Goal: Task Accomplishment & Management: Manage account settings

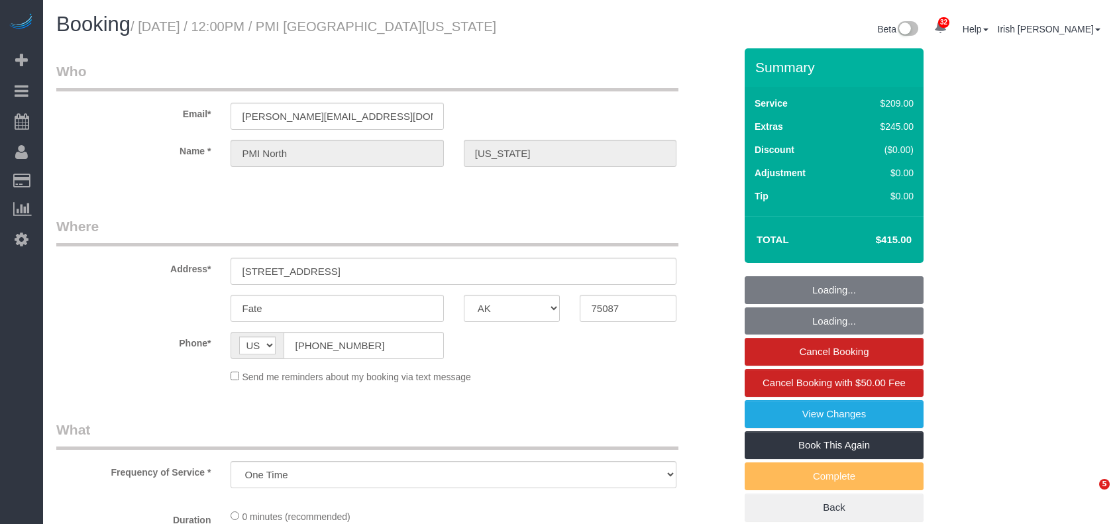
select select "[GEOGRAPHIC_DATA]"
select select "string:check"
select select "object:18736"
select select "3"
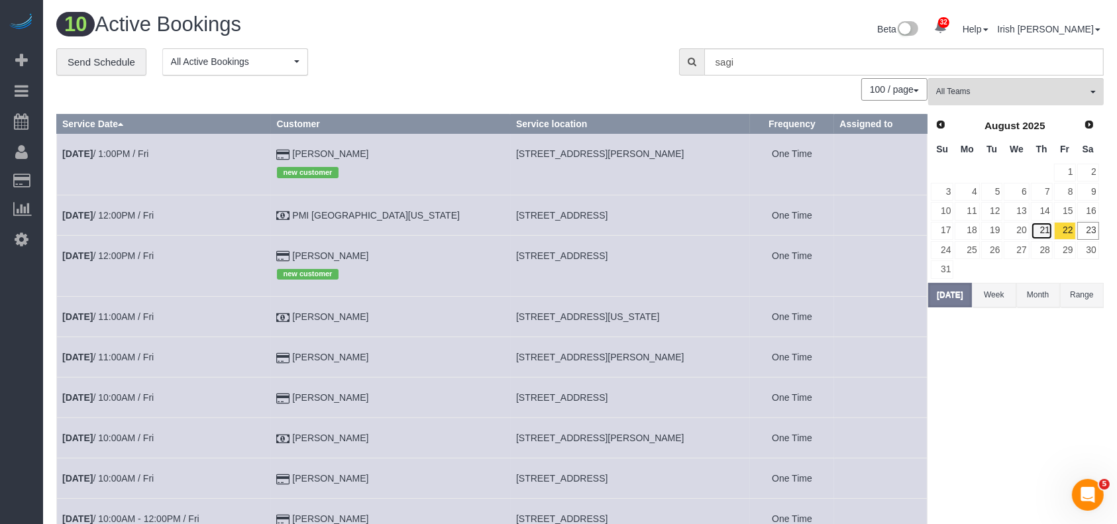
click at [1049, 227] on link "21" at bounding box center [1042, 231] width 22 height 18
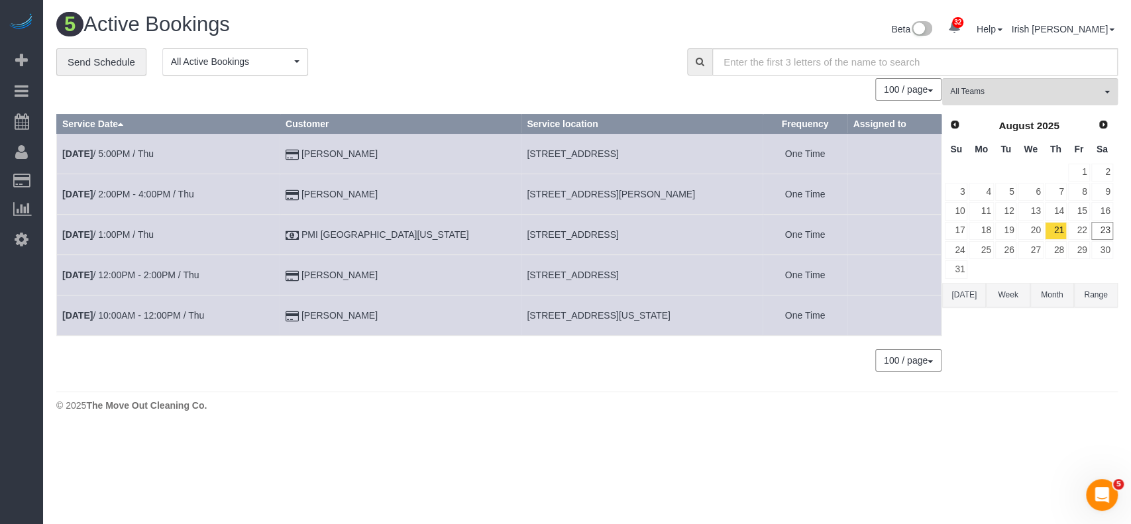
click at [1096, 295] on button "Range" at bounding box center [1096, 295] width 44 height 25
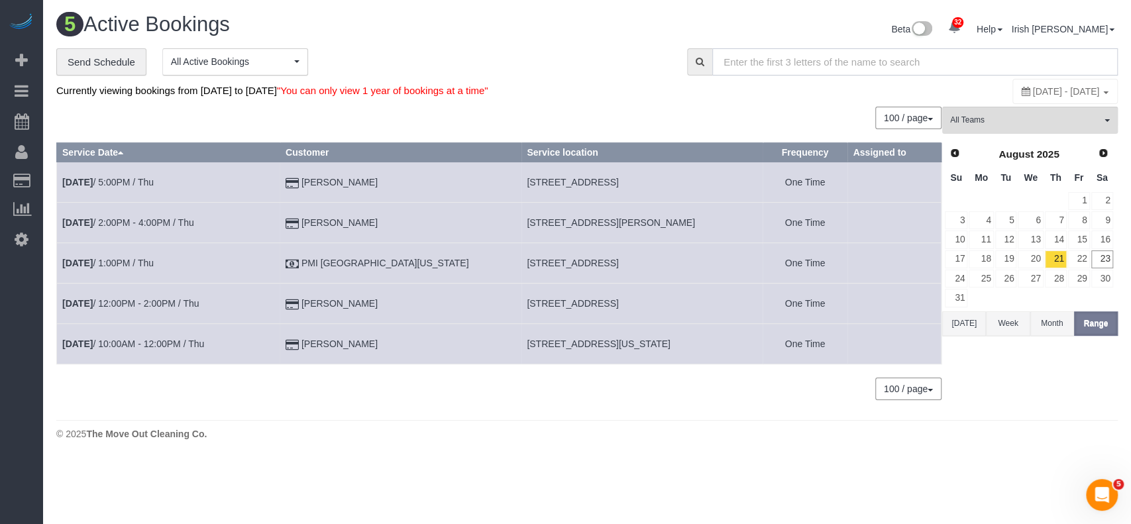
click at [894, 64] on input "text" at bounding box center [916, 61] width 406 height 27
click at [1033, 90] on span "[DATE] - [DATE]" at bounding box center [1066, 91] width 67 height 11
type input "**********"
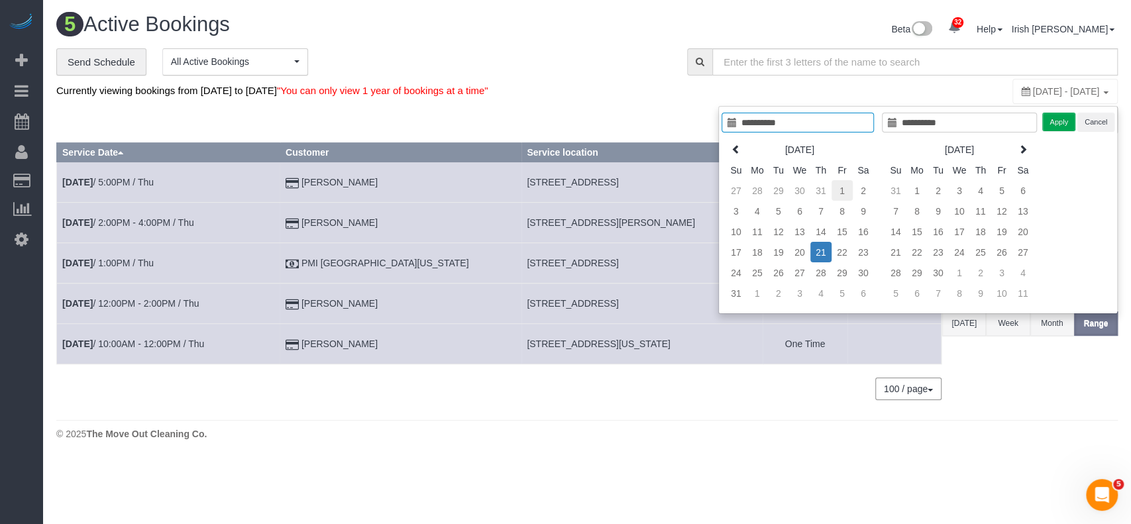
type input "**********"
click at [846, 185] on td "1" at bounding box center [842, 190] width 21 height 21
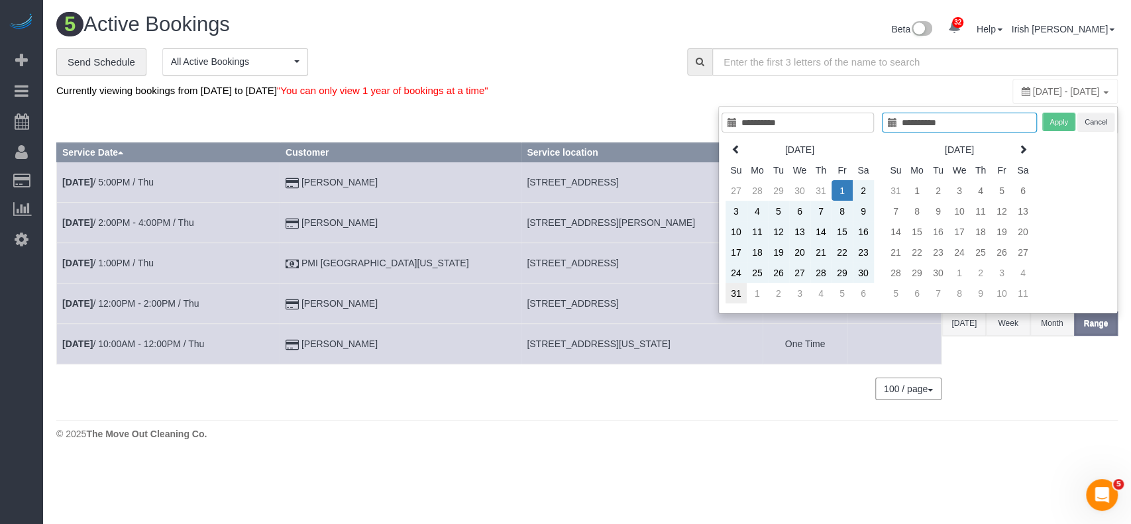
type input "**********"
click at [744, 293] on td "31" at bounding box center [736, 293] width 21 height 21
type input "**********"
click at [1057, 127] on button "Apply" at bounding box center [1059, 122] width 33 height 19
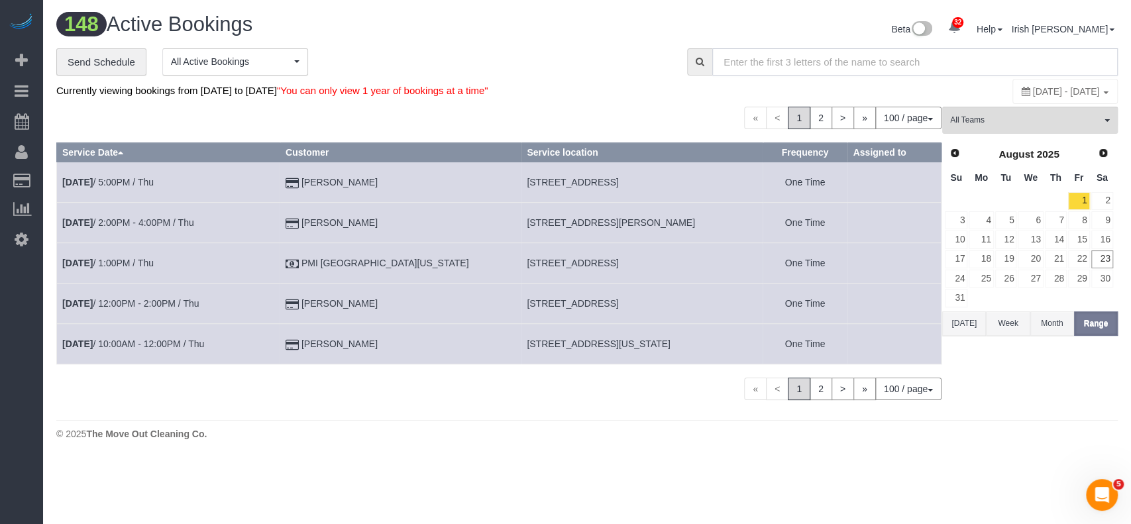
drag, startPoint x: 785, startPoint y: 64, endPoint x: 781, endPoint y: 70, distance: 7.7
click at [783, 69] on input "text" at bounding box center [916, 61] width 406 height 27
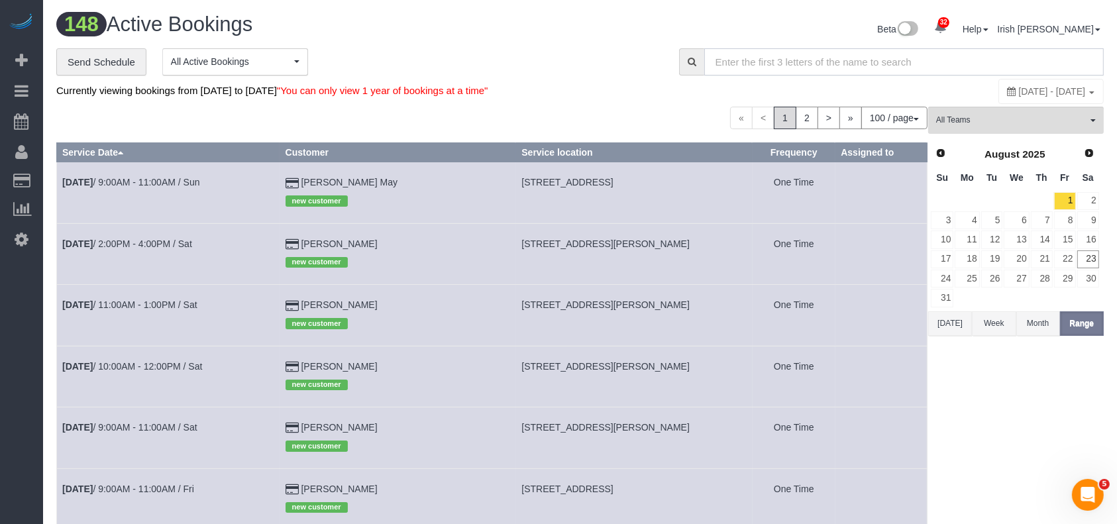
paste input "109 [PERSON_NAME]"
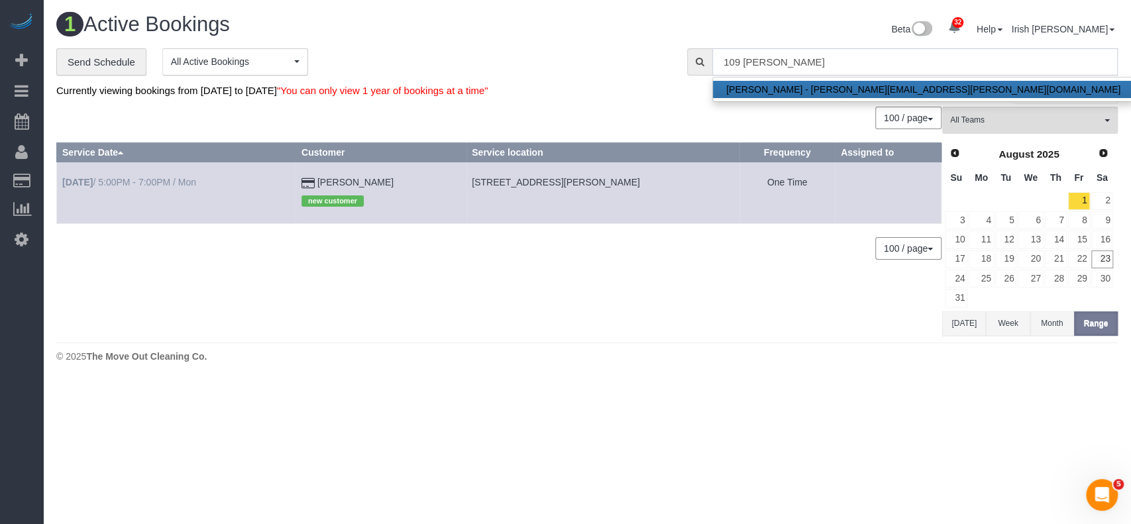
type input "109 [PERSON_NAME]"
click at [152, 182] on link "[DATE] 5:00PM - 7:00PM / Mon" at bounding box center [129, 182] width 134 height 11
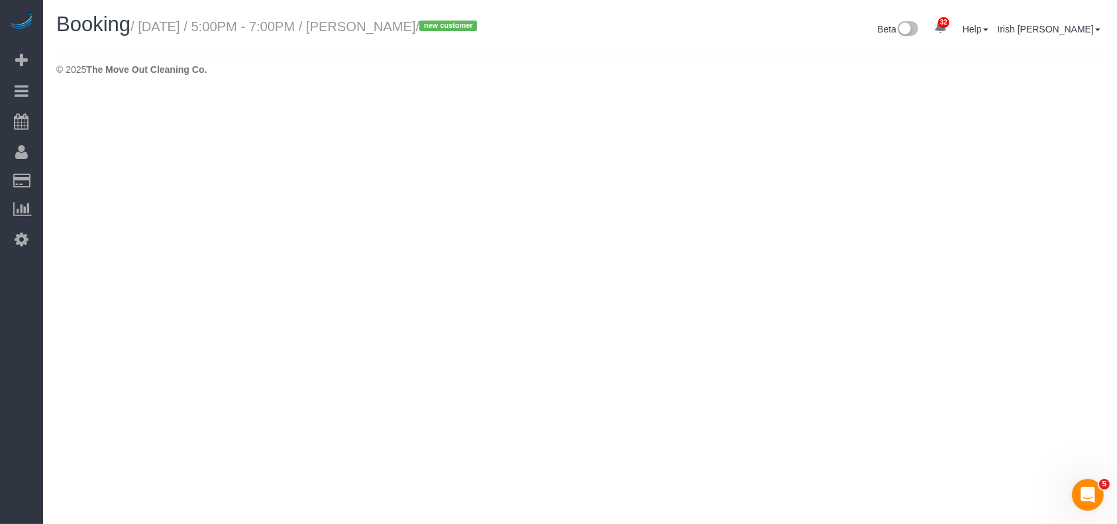
select select "[GEOGRAPHIC_DATA]"
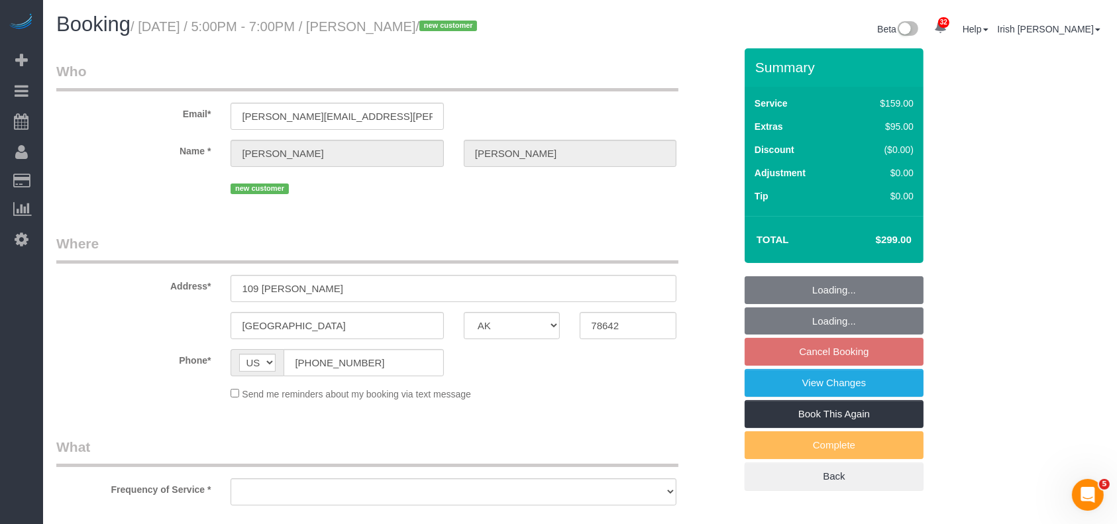
select select "string:fspay-5643081e-2e2e-4d42-817c-4bae53e2eb3b"
select select "3"
select select "object:20559"
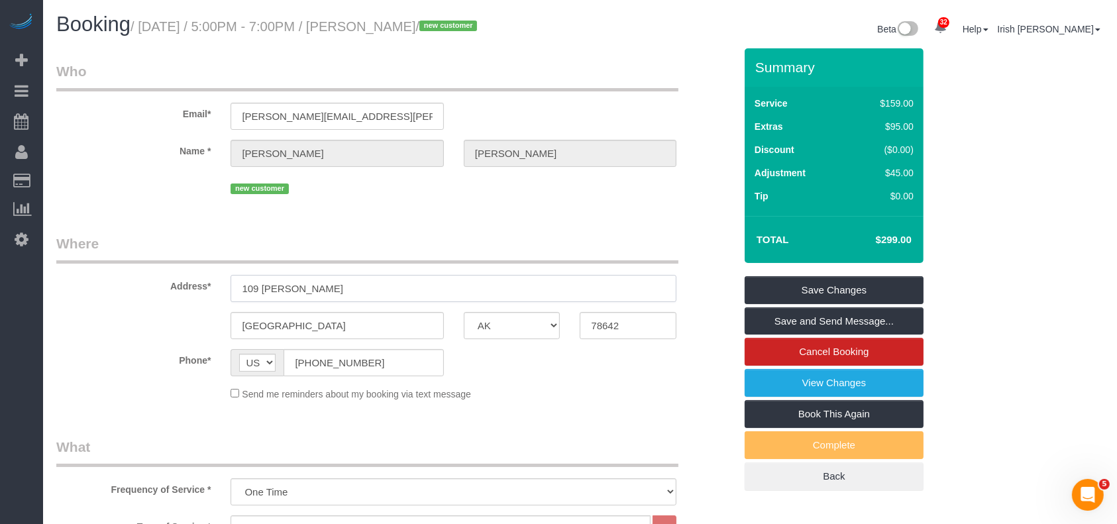
drag, startPoint x: 340, startPoint y: 290, endPoint x: 119, endPoint y: 285, distance: 221.4
click at [119, 285] on div "Address* 109 [PERSON_NAME] Bend" at bounding box center [395, 268] width 699 height 68
click at [103, 386] on div "Send me reminders about my booking via text message" at bounding box center [395, 393] width 699 height 15
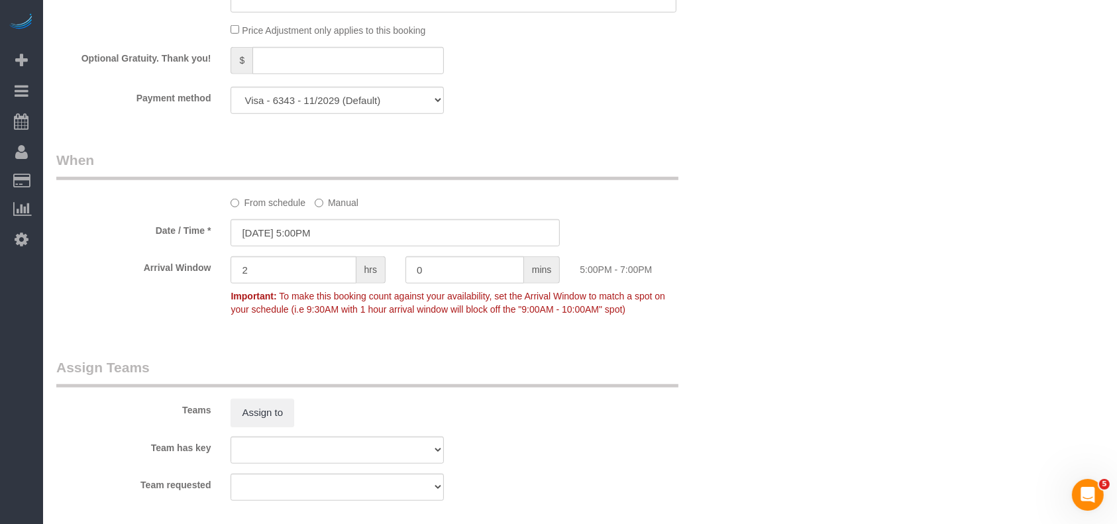
scroll to position [884, 0]
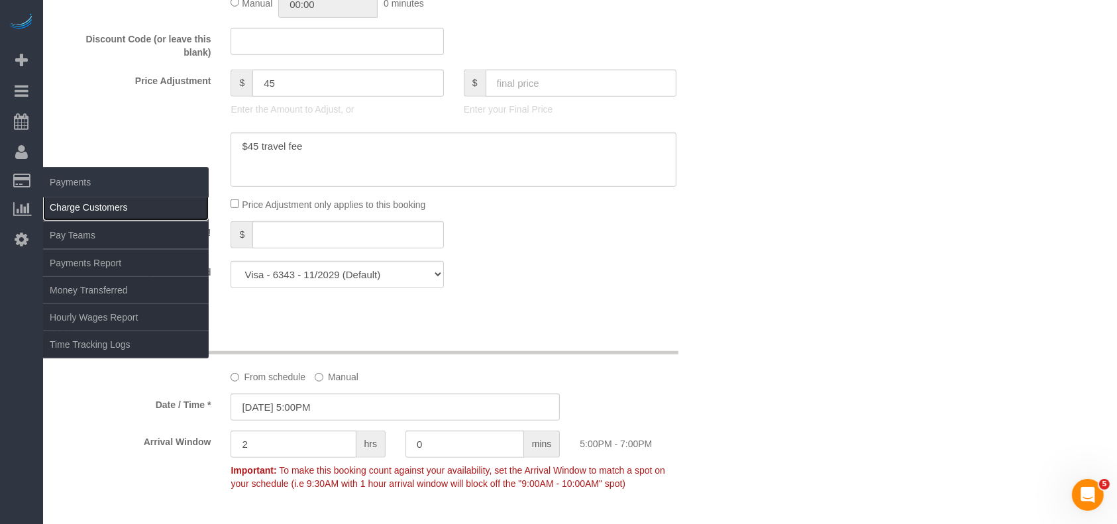
click at [73, 207] on link "Charge Customers" at bounding box center [126, 207] width 166 height 27
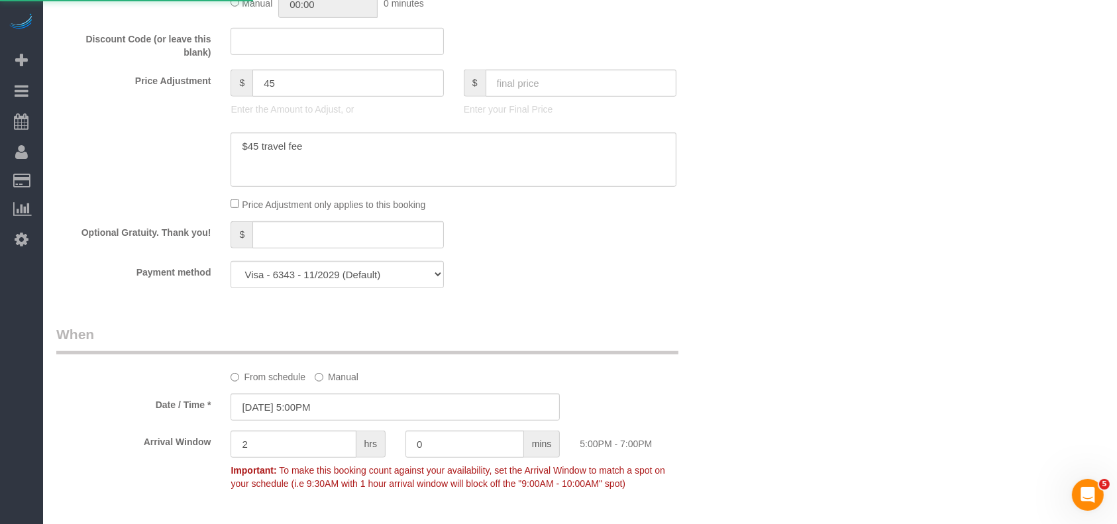
select select
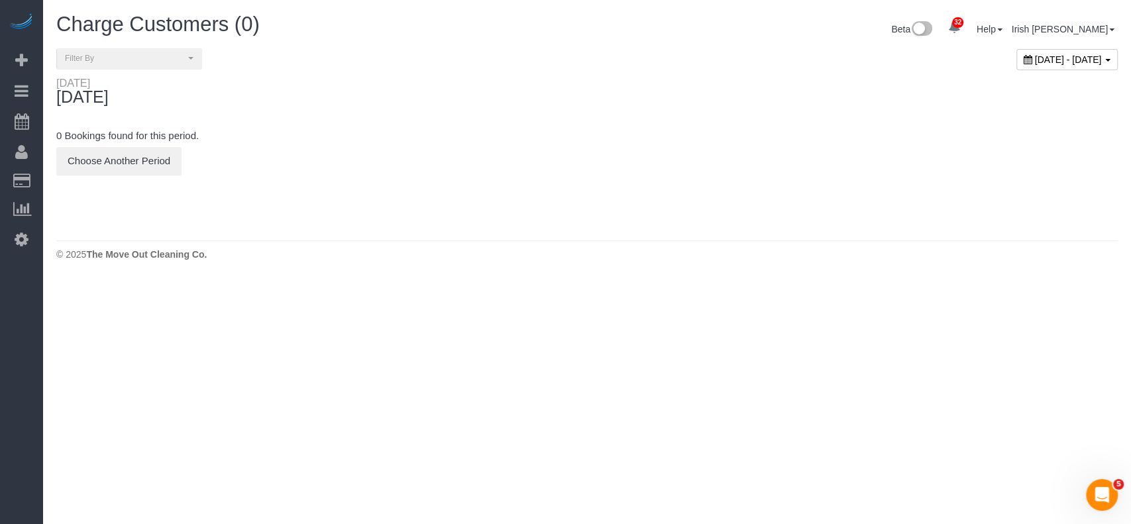
click at [1035, 64] on span "[DATE] - [DATE]" at bounding box center [1068, 59] width 67 height 11
type input "**********"
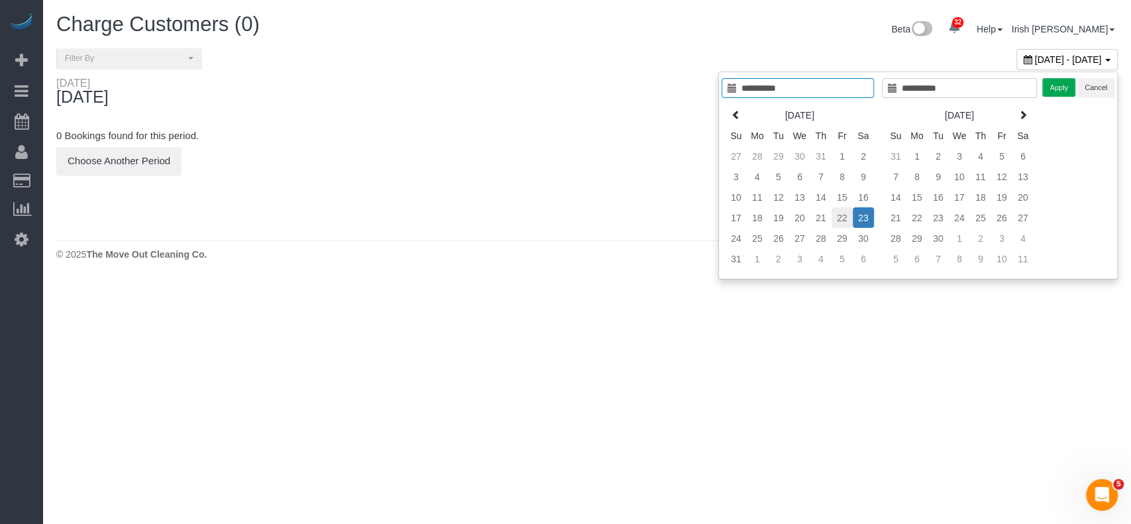
type input "**********"
click at [848, 215] on td "22" at bounding box center [842, 217] width 21 height 21
type input "**********"
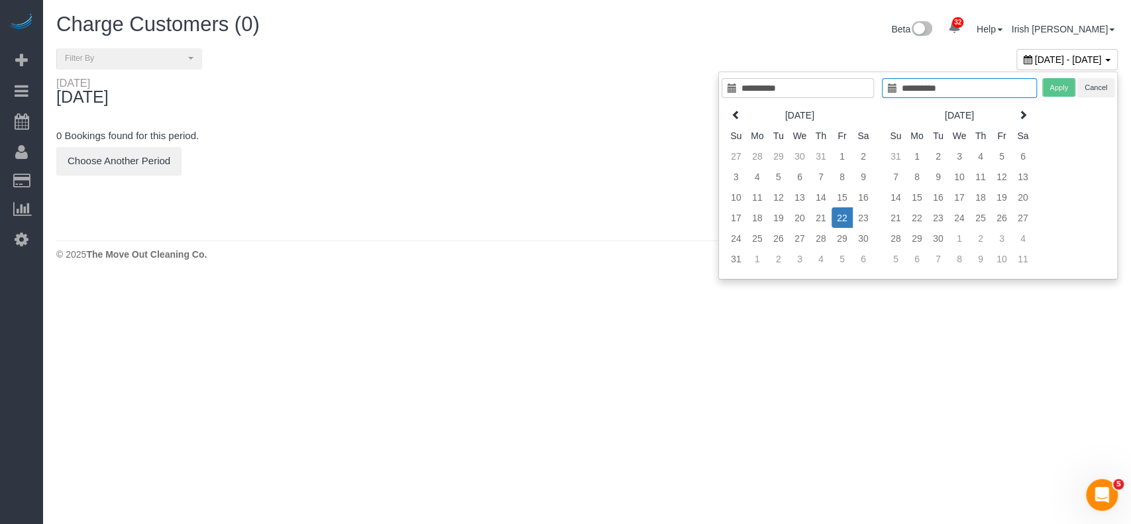
click at [846, 215] on td "22" at bounding box center [842, 217] width 21 height 21
type input "**********"
click at [1073, 90] on button "Apply" at bounding box center [1059, 87] width 33 height 19
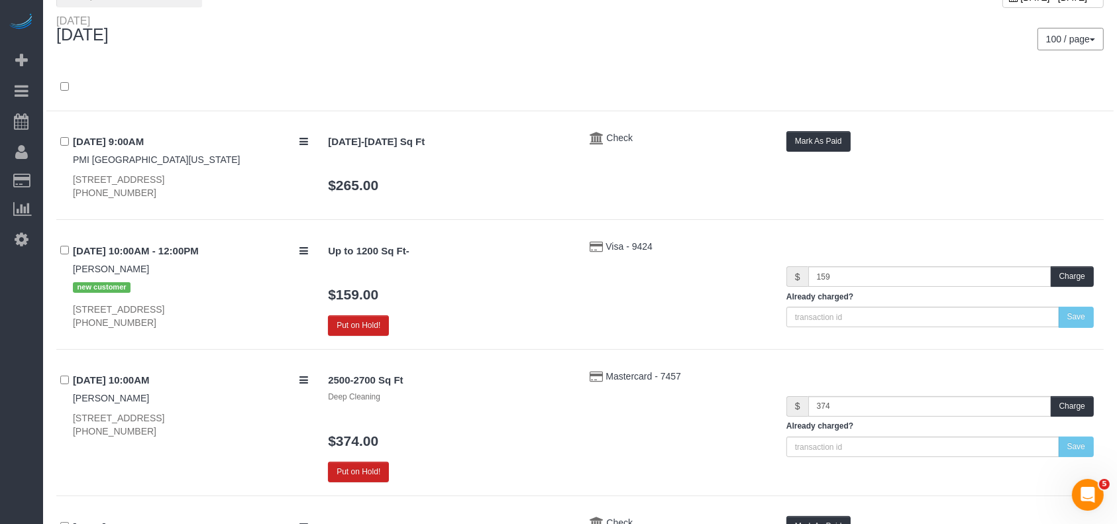
scroll to position [88, 0]
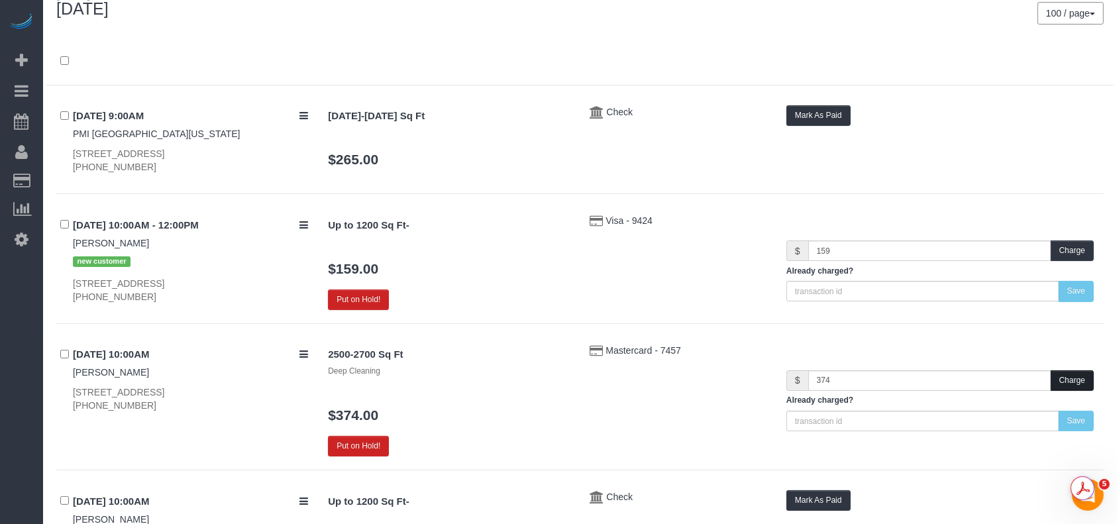
click at [1066, 377] on button "Charge" at bounding box center [1072, 381] width 43 height 21
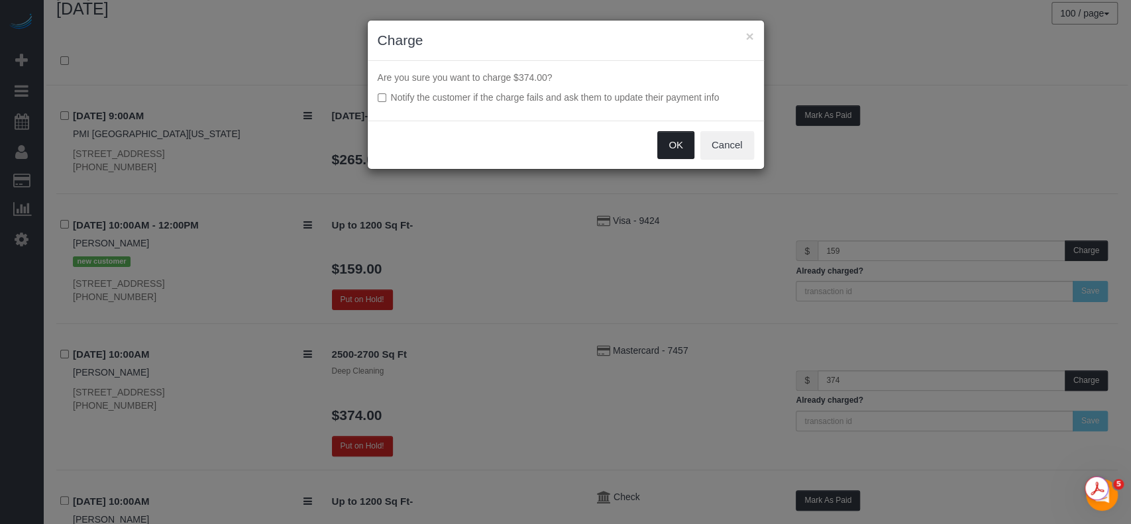
click at [671, 143] on button "OK" at bounding box center [675, 145] width 37 height 28
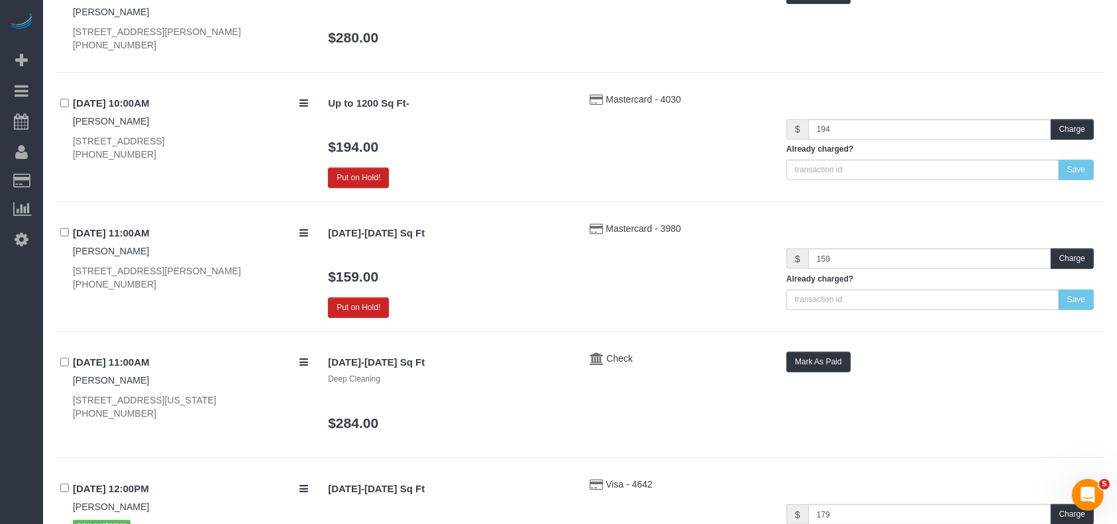
scroll to position [618, 0]
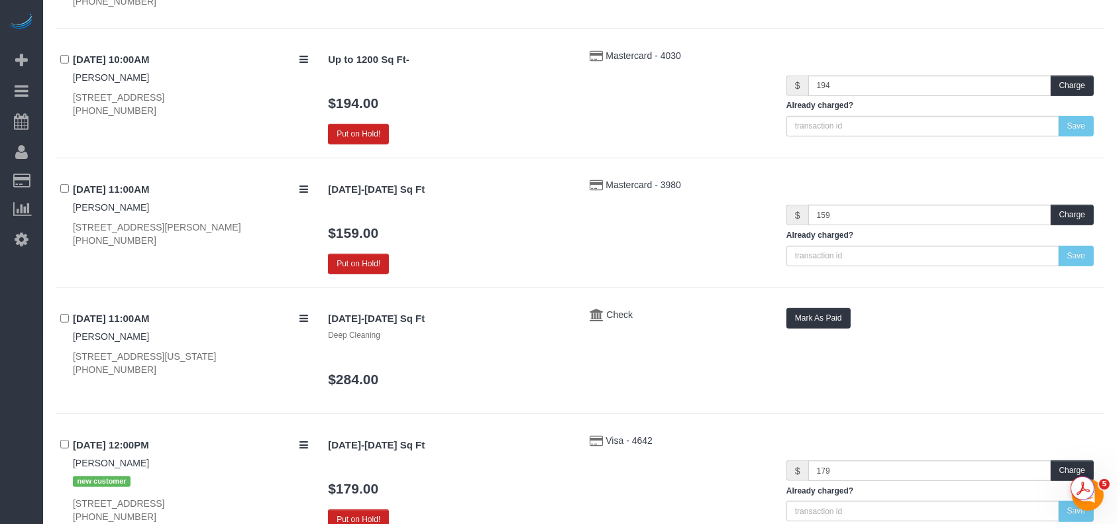
click at [97, 366] on div "[STREET_ADDRESS][US_STATE] [PHONE_NUMBER]" at bounding box center [190, 363] width 235 height 27
click at [97, 365] on div "[STREET_ADDRESS][US_STATE] [PHONE_NUMBER]" at bounding box center [190, 363] width 235 height 27
copy div "[PHONE_NUMBER]"
click at [1, 361] on div "32 Beta Your Notifications You have 0 alerts × You have 1 to charge for [DATE] …" at bounding box center [21, 262] width 43 height 524
